Goal: Task Accomplishment & Management: Complete application form

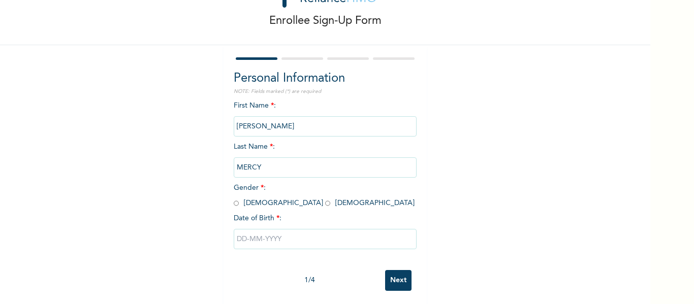
scroll to position [53, 0]
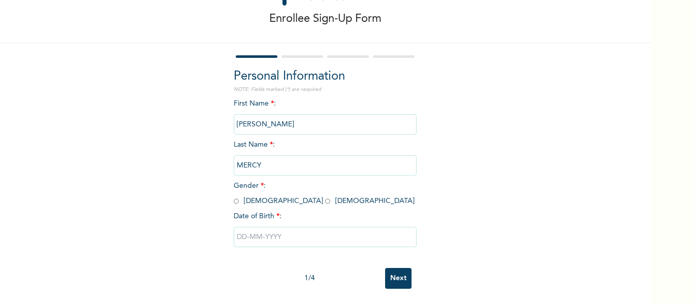
click at [325, 197] on input "radio" at bounding box center [327, 202] width 5 height 10
radio input "true"
click at [252, 231] on input "text" at bounding box center [325, 237] width 183 height 20
select select "8"
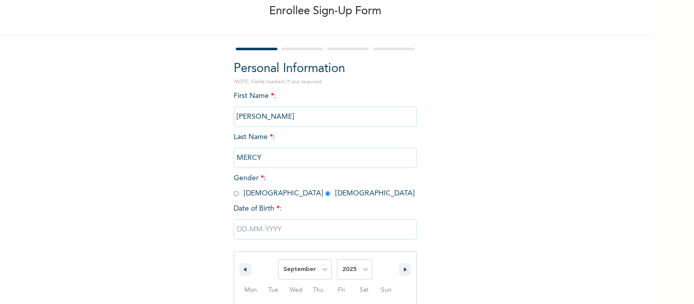
scroll to position [158, 0]
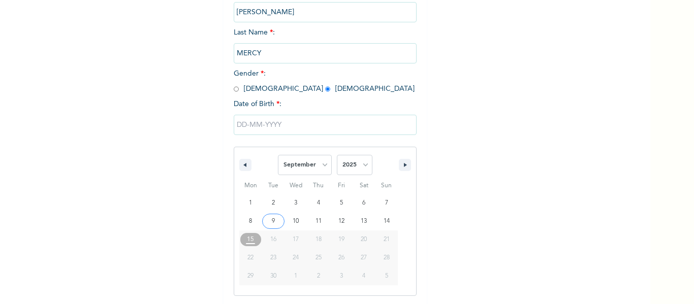
type input "[DATE]"
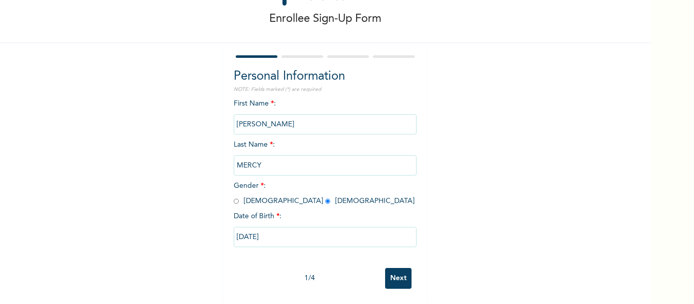
click at [277, 231] on input "[DATE]" at bounding box center [325, 237] width 183 height 20
select select "8"
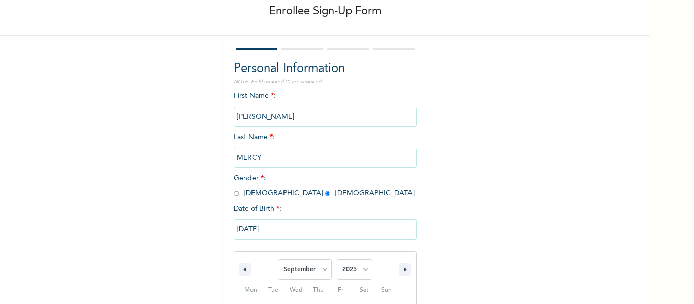
scroll to position [158, 0]
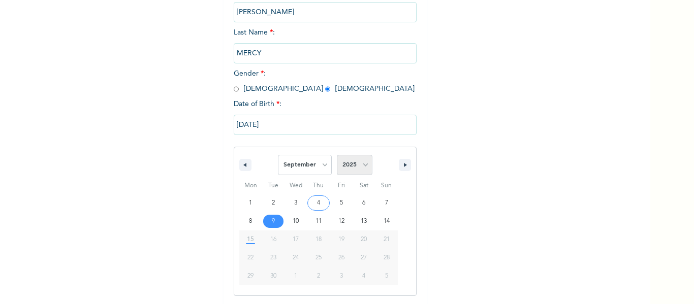
click at [361, 169] on select "2025 2024 2023 2022 2021 2020 2019 2018 2017 2016 2015 2014 2013 2012 2011 2010…" at bounding box center [355, 165] width 36 height 20
select select "1991"
click at [337, 156] on select "2025 2024 2023 2022 2021 2020 2019 2018 2017 2016 2015 2014 2013 2012 2011 2010…" at bounding box center [355, 165] width 36 height 20
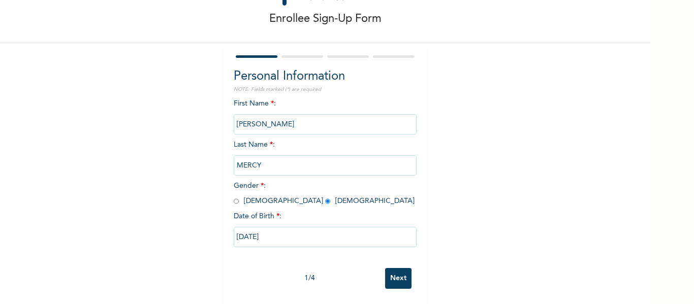
scroll to position [53, 0]
click at [391, 268] on input "Next" at bounding box center [398, 278] width 26 height 21
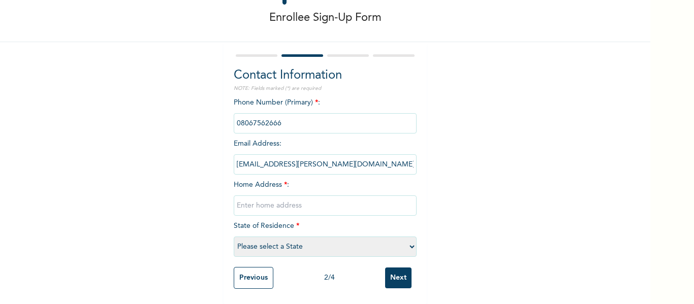
scroll to position [54, 0]
click at [258, 200] on input "text" at bounding box center [325, 206] width 183 height 20
type input "z"
type input "ZONE 5 [GEOGRAPHIC_DATA]"
click at [408, 240] on select "Please select a State [PERSON_NAME] (FCT) [PERSON_NAME] Ibom [GEOGRAPHIC_DATA] …" at bounding box center [325, 247] width 183 height 20
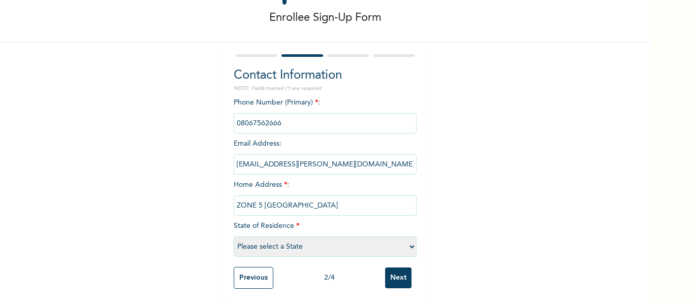
select select "20"
click at [234, 237] on select "Please select a State [PERSON_NAME] (FCT) [PERSON_NAME] Ibom [GEOGRAPHIC_DATA] …" at bounding box center [325, 247] width 183 height 20
click at [396, 272] on input "Next" at bounding box center [398, 278] width 26 height 21
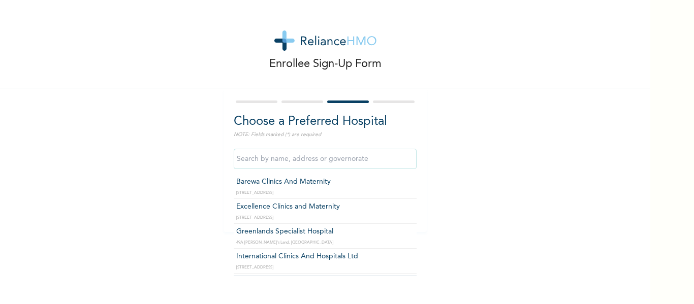
click at [339, 164] on input "text" at bounding box center [325, 159] width 183 height 20
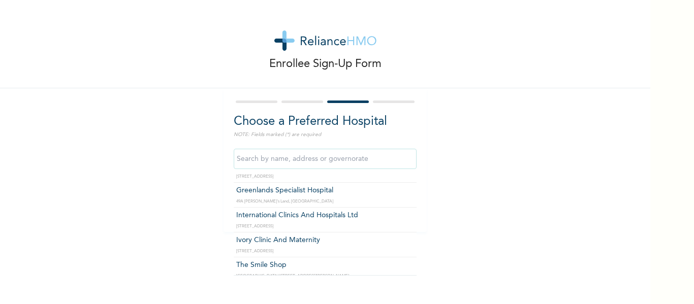
scroll to position [40, 0]
type input "International Clinics And Hospitals Ltd"
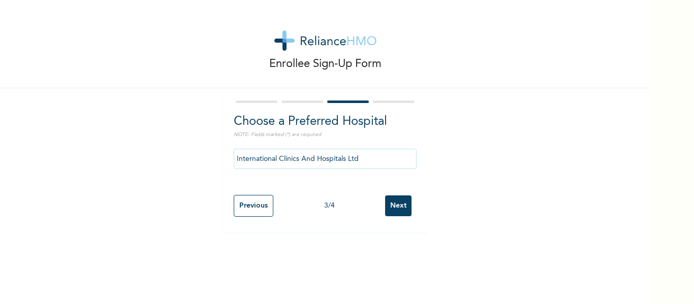
click at [400, 211] on input "Next" at bounding box center [398, 206] width 26 height 21
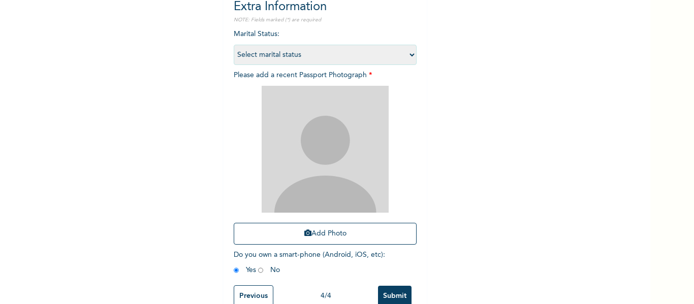
scroll to position [141, 0]
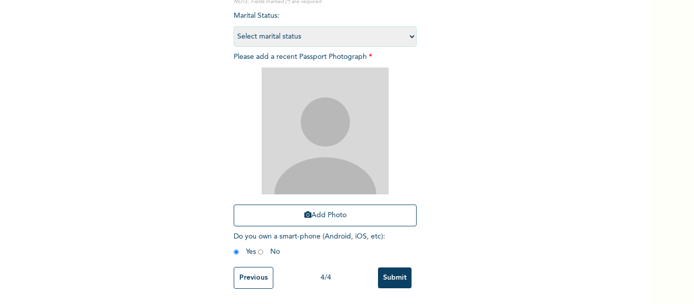
click at [407, 29] on select "Select marital status [DEMOGRAPHIC_DATA] Married [DEMOGRAPHIC_DATA] Widow/[DEMO…" at bounding box center [325, 36] width 183 height 20
select select "2"
click at [234, 26] on select "Select marital status [DEMOGRAPHIC_DATA] Married [DEMOGRAPHIC_DATA] Widow/[DEMO…" at bounding box center [325, 36] width 183 height 20
click at [304, 211] on icon "button" at bounding box center [307, 214] width 7 height 7
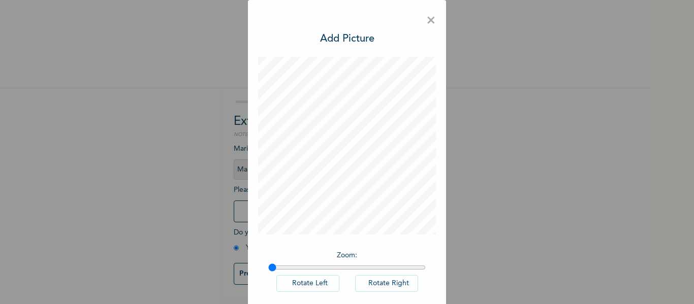
scroll to position [50, 0]
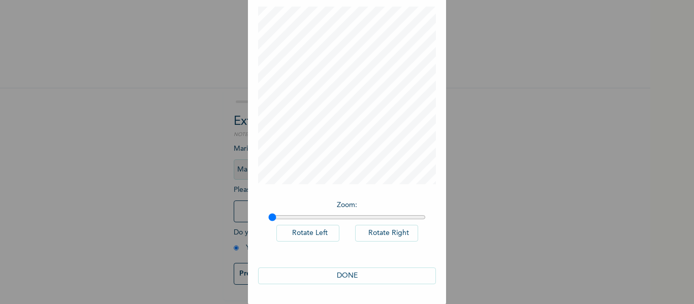
click at [340, 277] on button "DONE" at bounding box center [347, 276] width 178 height 17
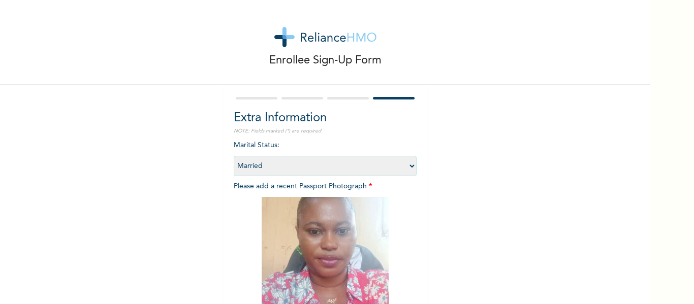
scroll to position [140, 0]
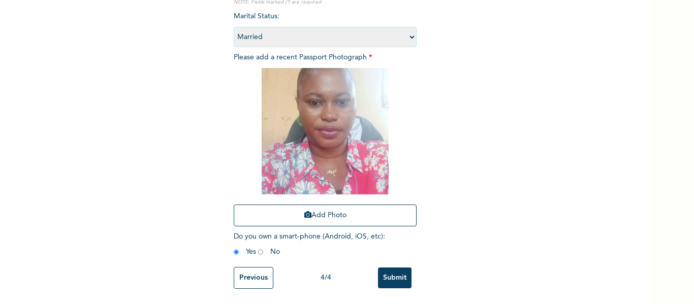
click at [394, 268] on input "Submit" at bounding box center [395, 278] width 34 height 21
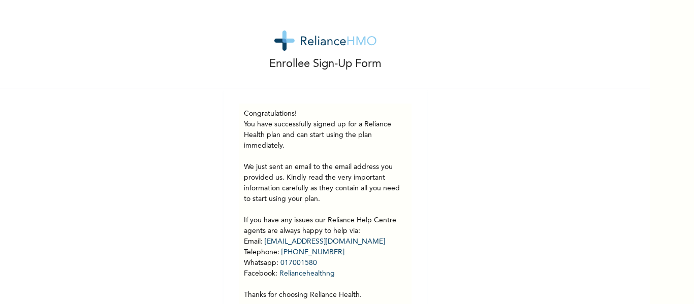
scroll to position [46, 0]
